Goal: Information Seeking & Learning: Learn about a topic

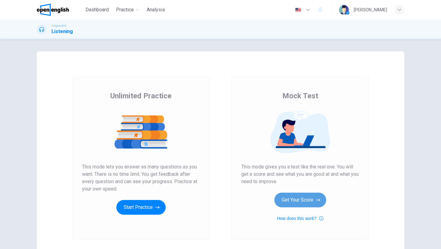
click at [294, 202] on button "Get Your Score" at bounding box center [301, 200] width 52 height 15
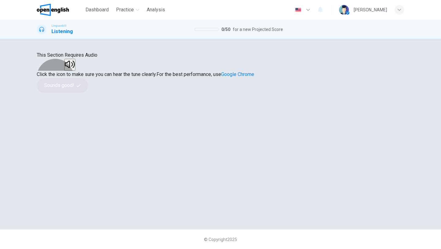
click at [75, 71] on button "button" at bounding box center [69, 65] width 11 height 12
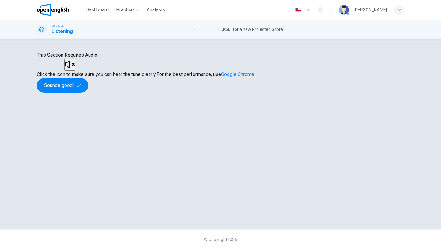
click at [75, 71] on button "button" at bounding box center [69, 65] width 11 height 12
click at [75, 68] on icon "button" at bounding box center [70, 64] width 10 height 7
click at [88, 93] on button "Sounds good!" at bounding box center [63, 85] width 52 height 15
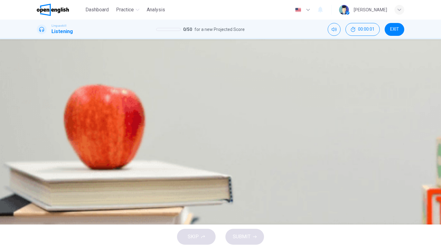
click at [37, 107] on icon "button" at bounding box center [37, 107] width 0 height 0
type input "*"
click at [88, 94] on button "B Salad" at bounding box center [75, 88] width 26 height 11
click at [244, 239] on span "SUBMIT" at bounding box center [242, 237] width 18 height 9
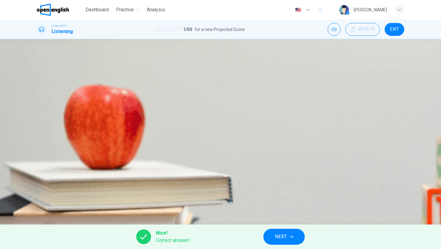
click at [276, 232] on button "NEXT" at bounding box center [284, 237] width 41 height 16
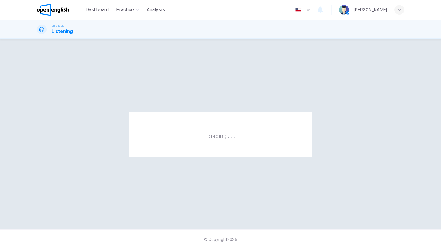
scroll to position [0, 0]
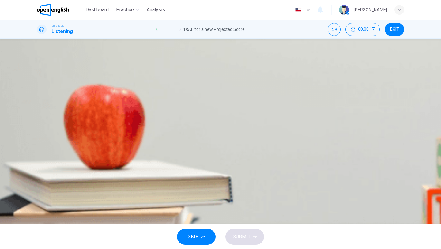
click at [41, 109] on icon "button" at bounding box center [41, 110] width 6 height 7
type input "*"
click at [121, 90] on span "Go hiking" at bounding box center [111, 87] width 21 height 5
click at [243, 239] on span "SUBMIT" at bounding box center [242, 237] width 18 height 9
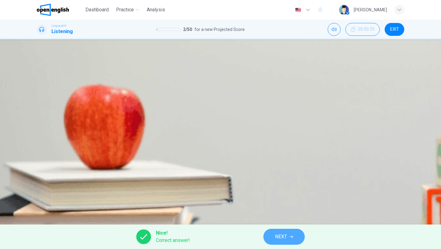
click at [274, 238] on button "NEXT" at bounding box center [284, 237] width 41 height 16
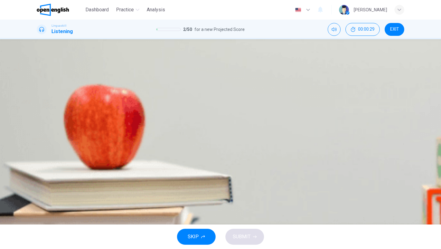
click at [37, 181] on icon "button" at bounding box center [37, 181] width 0 height 0
click at [135, 90] on span "Online resources" at bounding box center [116, 87] width 37 height 5
click at [118, 113] on button "A Computers and internet access" at bounding box center [77, 107] width 81 height 11
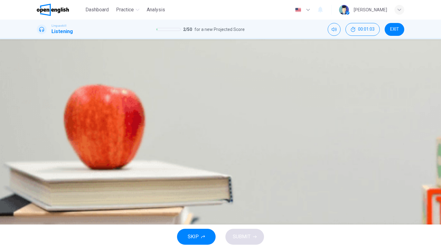
scroll to position [157, 0]
click at [168, 131] on button "C Book clubs" at bounding box center [149, 125] width 37 height 11
click at [166, 163] on span "Providing job interview clothes and on-the-job training" at bounding box center [108, 160] width 116 height 5
click at [37, 183] on span at bounding box center [37, 183] width 0 height 0
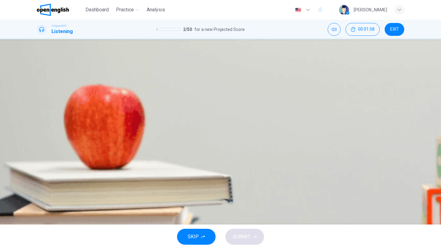
click at [37, 181] on icon "button" at bounding box center [37, 181] width 0 height 0
click at [134, 140] on span "By offering e-books and online courses" at bounding box center [92, 142] width 85 height 5
type input "*"
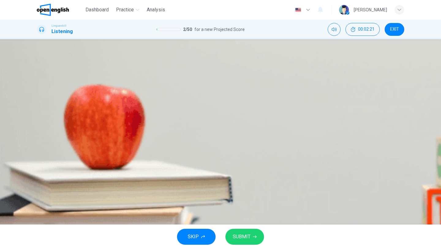
click at [225, 164] on span "Offering resources for resume writing" at bounding box center [220, 160] width 81 height 5
click at [250, 236] on span "SUBMIT" at bounding box center [242, 237] width 18 height 9
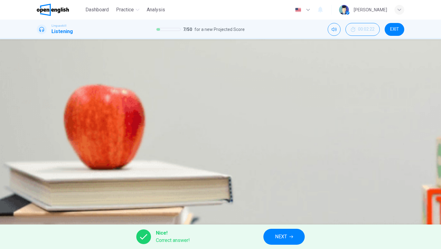
scroll to position [265, 0]
click at [291, 235] on icon "button" at bounding box center [292, 237] width 4 height 4
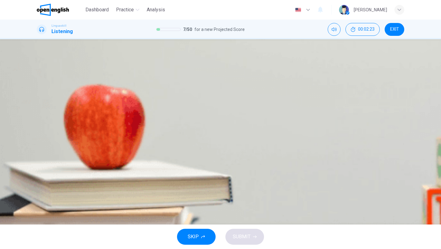
click at [37, 107] on icon "button" at bounding box center [37, 107] width 0 height 0
type input "*"
click at [147, 90] on span "Cook pasta" at bounding box center [134, 87] width 25 height 5
click at [258, 238] on button "SUBMIT" at bounding box center [245, 237] width 39 height 16
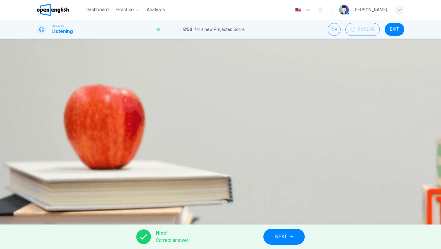
click at [280, 238] on span "NEXT" at bounding box center [281, 237] width 12 height 9
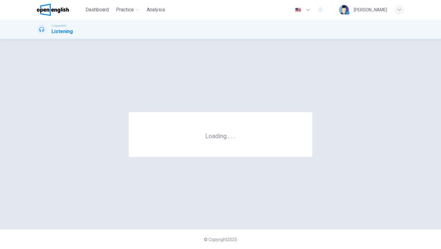
scroll to position [0, 0]
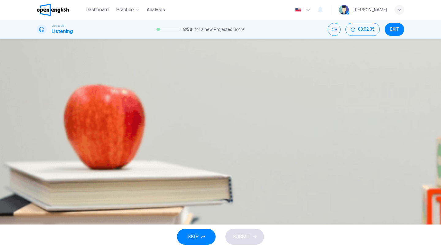
click at [40, 107] on icon "button" at bounding box center [41, 110] width 6 height 7
click at [65, 94] on button "A A book" at bounding box center [51, 88] width 29 height 11
click at [247, 242] on button "SUBMIT" at bounding box center [245, 237] width 39 height 16
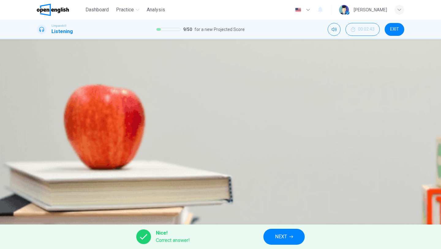
type input "**"
click at [270, 238] on button "NEXT" at bounding box center [284, 237] width 41 height 16
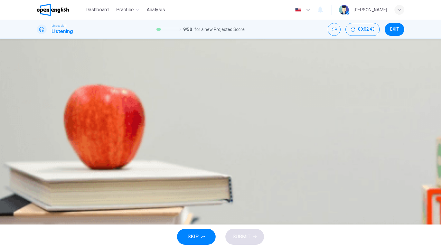
click at [44, 181] on icon "button" at bounding box center [41, 184] width 6 height 7
click at [244, 90] on span "Advancements in renewable energy" at bounding box center [207, 87] width 78 height 5
click at [140, 109] on span "Reduction in cost and improved efficiency" at bounding box center [95, 105] width 90 height 5
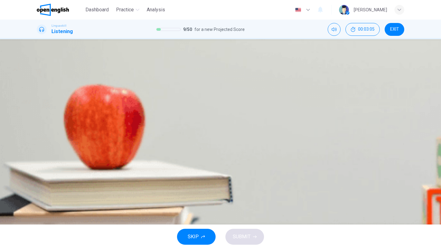
scroll to position [170, 0]
click at [243, 127] on span "They don't use valuable land space" at bounding box center [281, 124] width 77 height 5
click at [139, 145] on span "Storage of energy" at bounding box center [119, 142] width 39 height 5
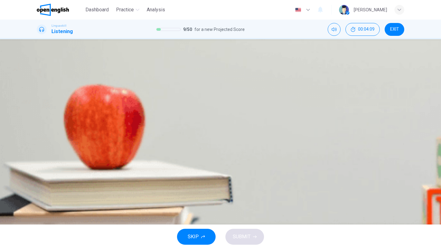
type input "*"
click at [100, 160] on span "More public awareness" at bounding box center [75, 160] width 51 height 5
click at [256, 244] on button "SUBMIT" at bounding box center [245, 237] width 39 height 16
click at [243, 236] on span "SUBMIT" at bounding box center [242, 237] width 18 height 9
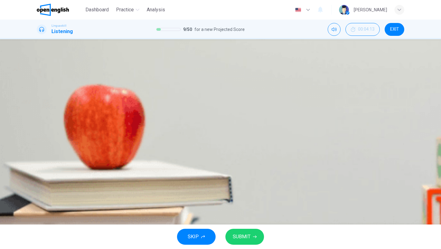
scroll to position [272, 0]
click at [243, 238] on span "SUBMIT" at bounding box center [242, 237] width 18 height 9
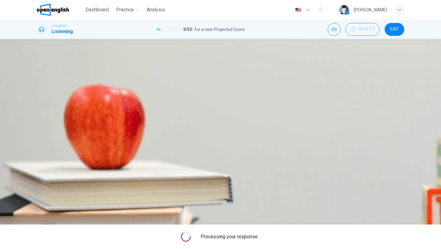
click at [243, 238] on span "Processing your response..." at bounding box center [231, 236] width 60 height 7
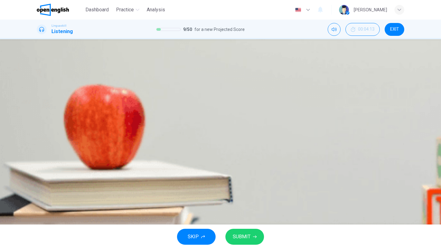
click at [243, 238] on span "SUBMIT" at bounding box center [242, 237] width 18 height 9
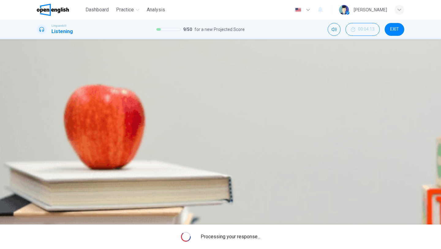
click at [243, 238] on span "Processing your response..." at bounding box center [231, 236] width 60 height 7
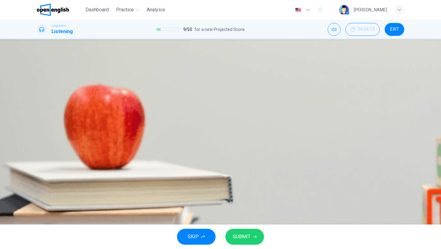
scroll to position [52, 0]
click at [245, 245] on button "SUBMIT" at bounding box center [245, 237] width 39 height 16
click at [248, 240] on span "SUBMIT" at bounding box center [242, 237] width 18 height 9
click at [246, 148] on div "Question 10 What is the primary topic of [PERSON_NAME] talk? A The importance o…" at bounding box center [221, 122] width 368 height 92
click at [155, 168] on button "B Global cooperation" at bounding box center [128, 162] width 55 height 11
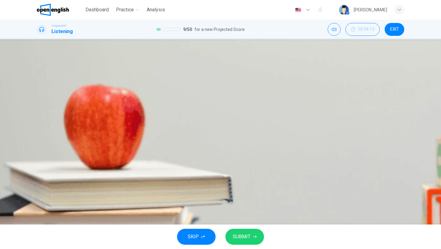
click at [246, 232] on button "SUBMIT" at bounding box center [245, 237] width 39 height 16
click at [100, 159] on span "More public awareness" at bounding box center [75, 160] width 51 height 5
click at [245, 239] on span "SUBMIT" at bounding box center [242, 237] width 18 height 9
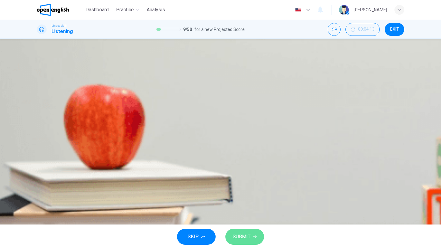
click at [245, 239] on span "SUBMIT" at bounding box center [242, 237] width 18 height 9
click at [252, 236] on button "SUBMIT" at bounding box center [245, 237] width 39 height 16
